Goal: Book appointment/travel/reservation

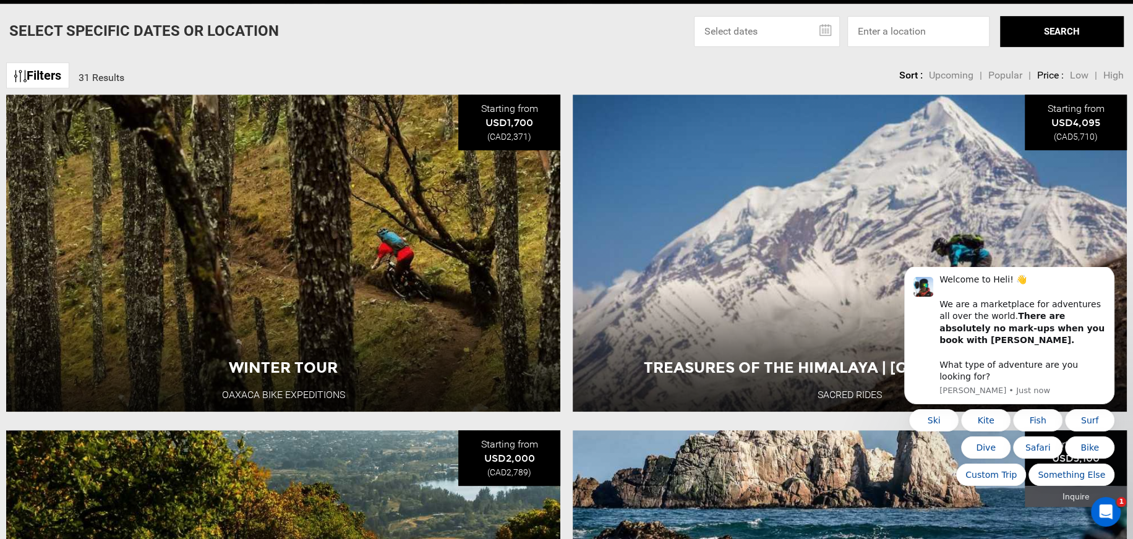
scroll to position [495, 0]
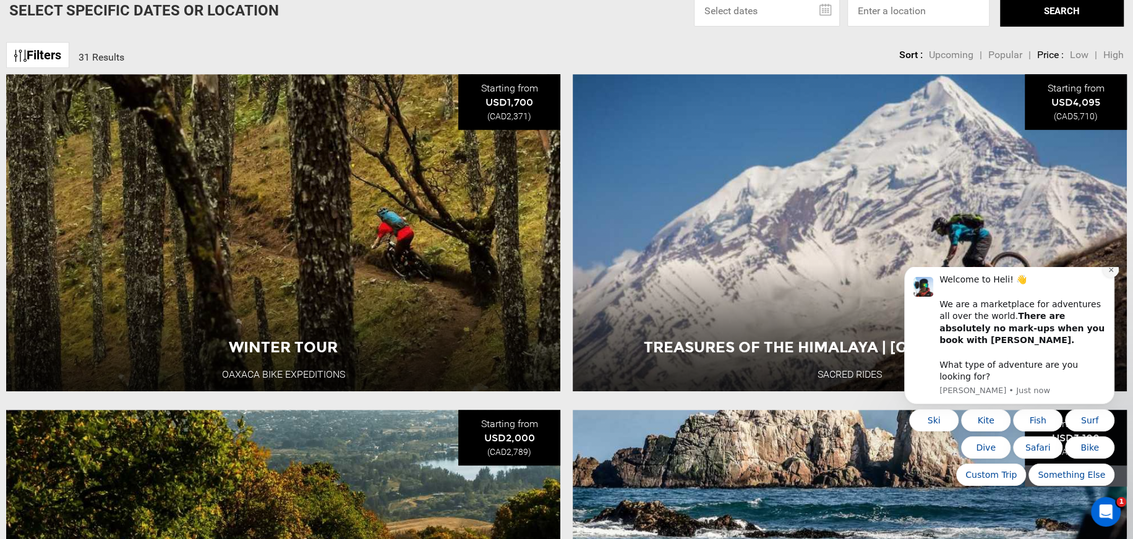
click at [1116, 278] on button "Dismiss notification" at bounding box center [1111, 270] width 16 height 16
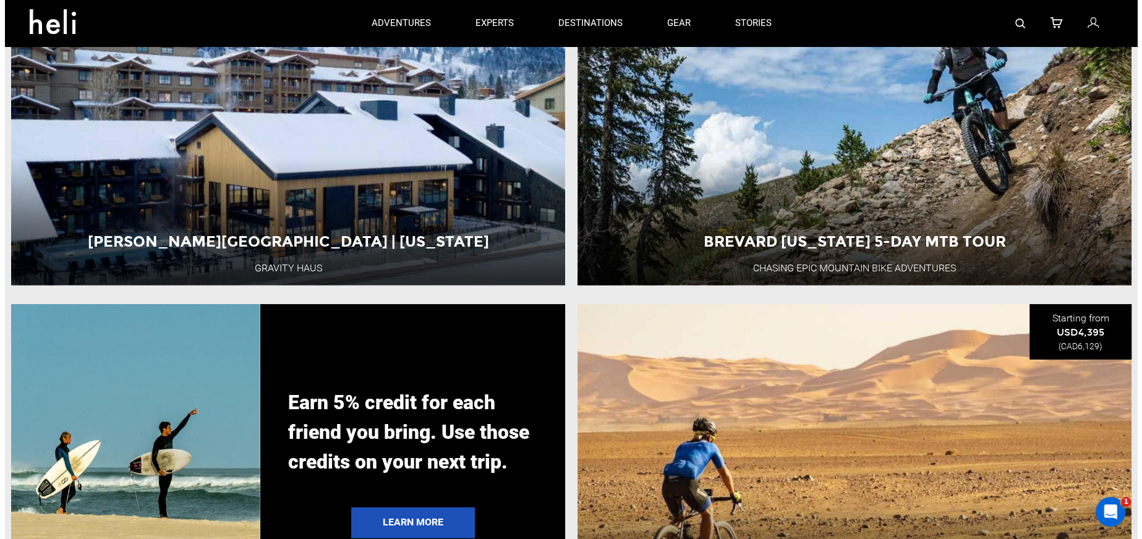
scroll to position [2309, 0]
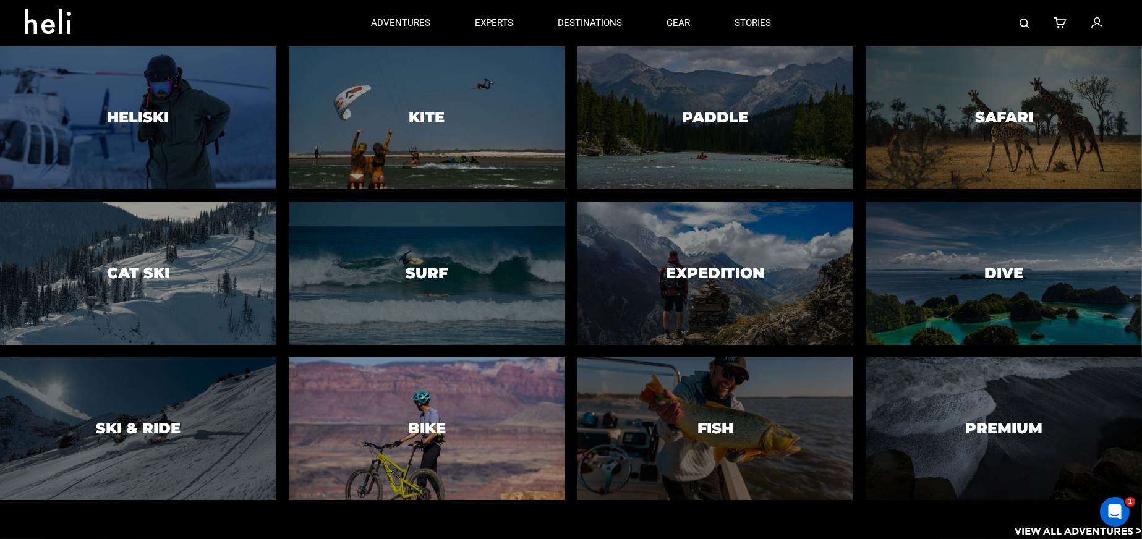
click at [430, 407] on div at bounding box center [427, 429] width 282 height 146
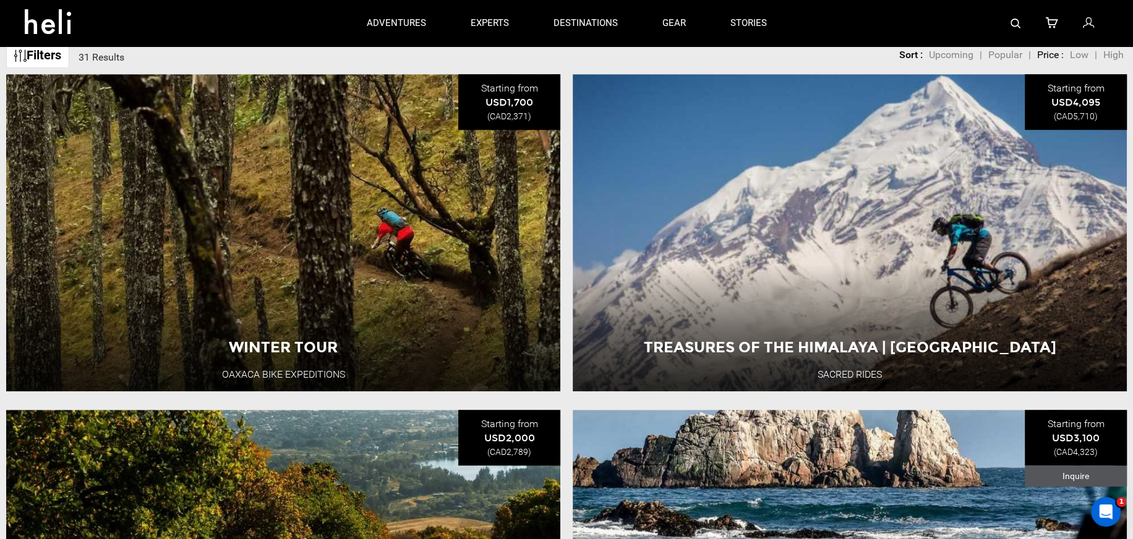
scroll to position [165, 0]
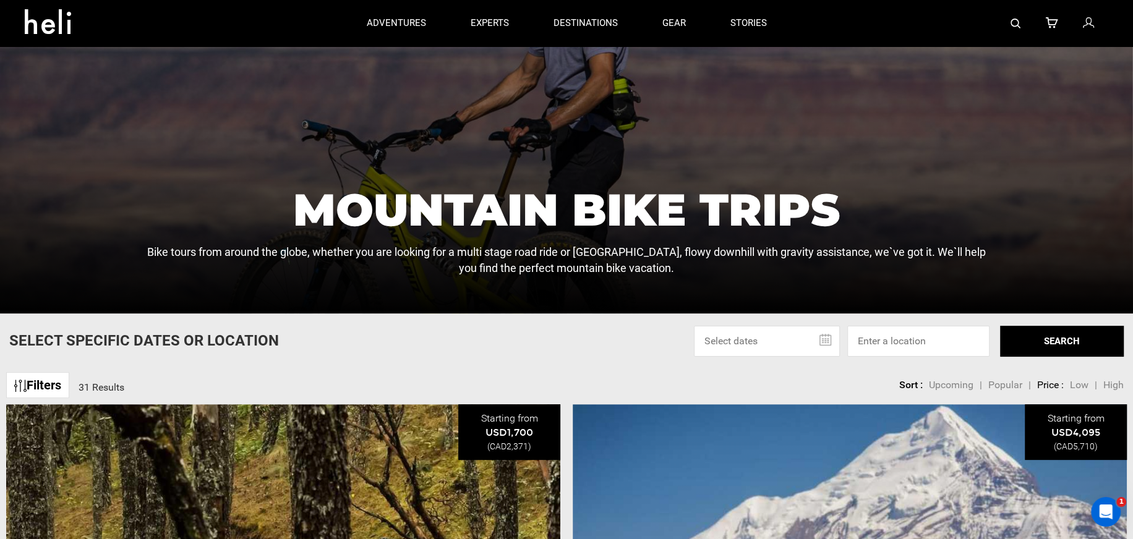
click at [1079, 382] on span "Low" at bounding box center [1079, 385] width 19 height 12
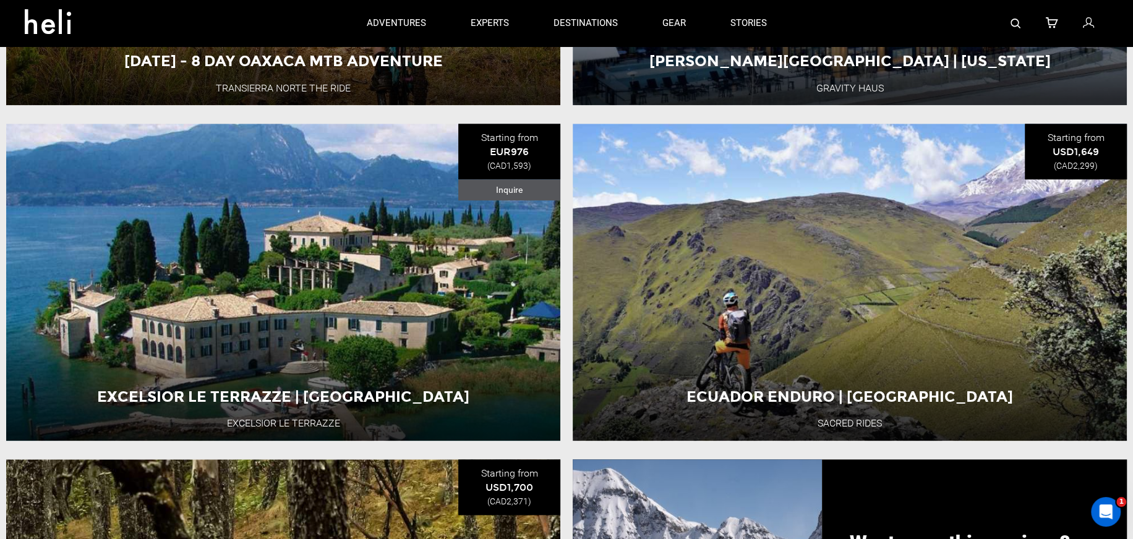
scroll to position [659, 0]
